Goal: Task Accomplishment & Management: Manage account settings

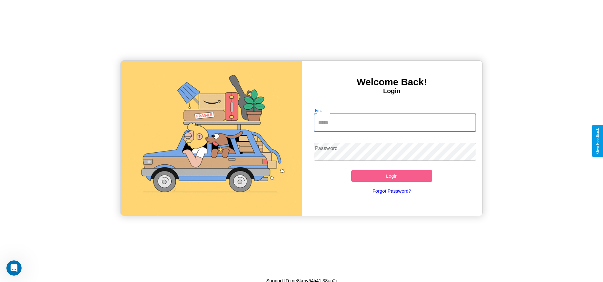
click at [395, 122] on input "Email" at bounding box center [395, 123] width 163 height 18
type input "**********"
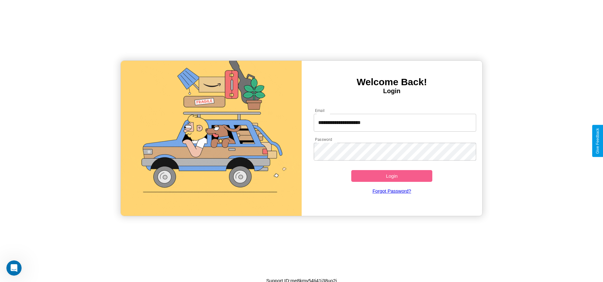
click at [392, 176] on button "Login" at bounding box center [392, 176] width 81 height 12
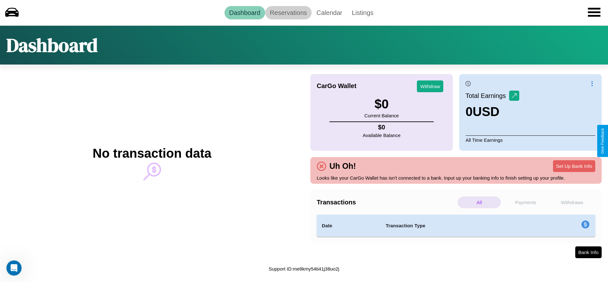
click at [288, 12] on link "Reservations" at bounding box center [288, 12] width 47 height 13
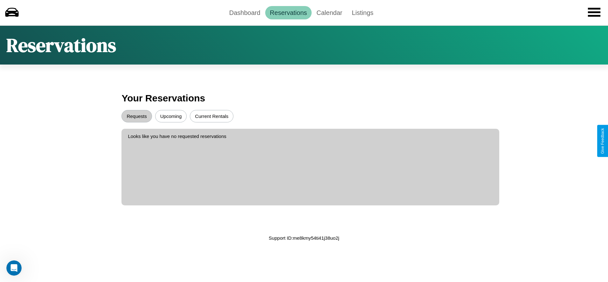
click at [171, 116] on button "Upcoming" at bounding box center [171, 116] width 32 height 12
click at [212, 116] on button "Current Rentals" at bounding box center [212, 116] width 44 height 12
click at [137, 116] on button "Requests" at bounding box center [137, 116] width 30 height 12
